Goal: Go to known website: Access a specific website the user already knows

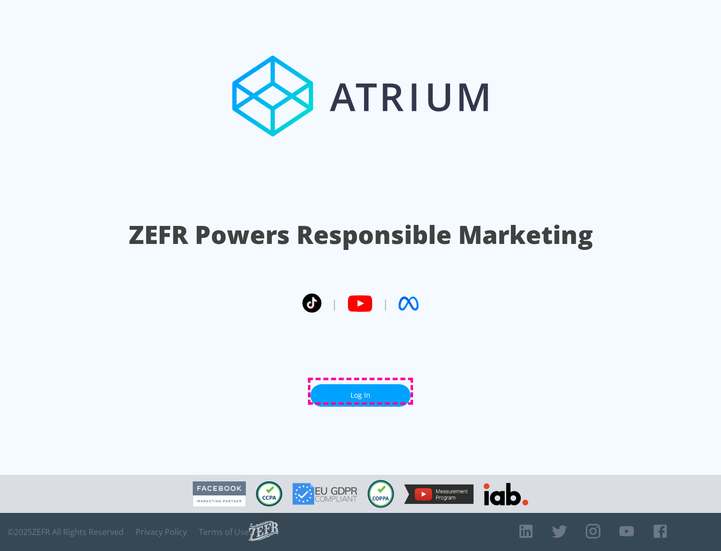
click at [360, 391] on link "Log In" at bounding box center [360, 395] width 100 height 23
